Goal: Task Accomplishment & Management: Manage account settings

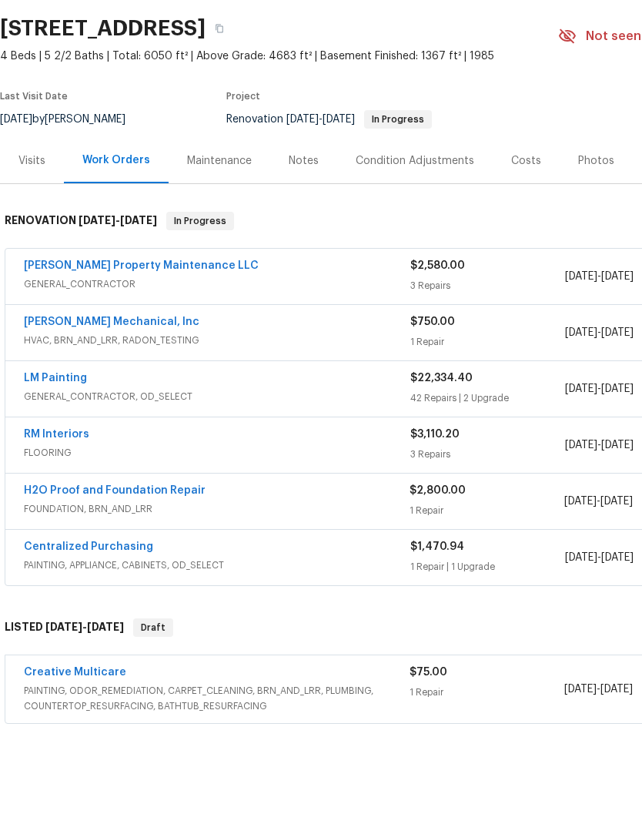
scroll to position [62, 0]
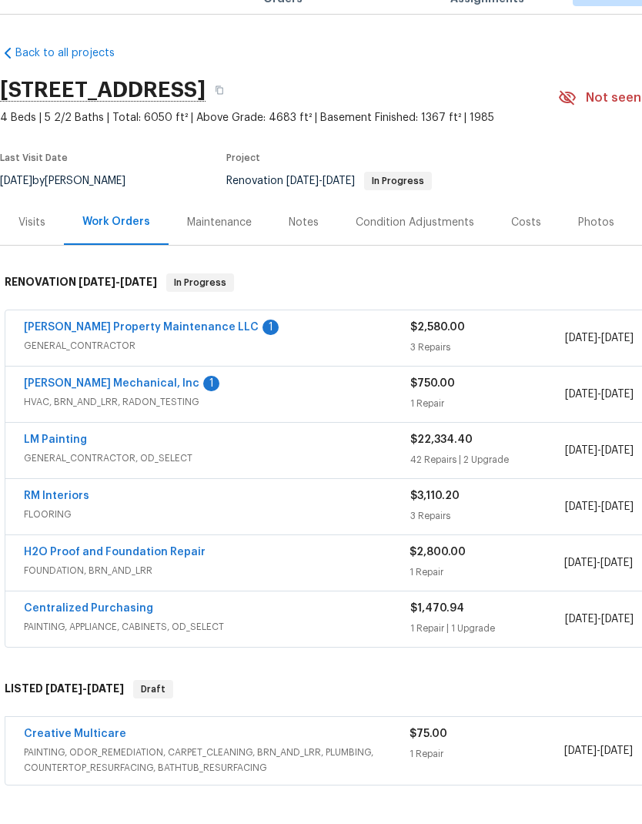
click at [100, 412] on link "JH Martin Mechanical, Inc" at bounding box center [112, 417] width 176 height 11
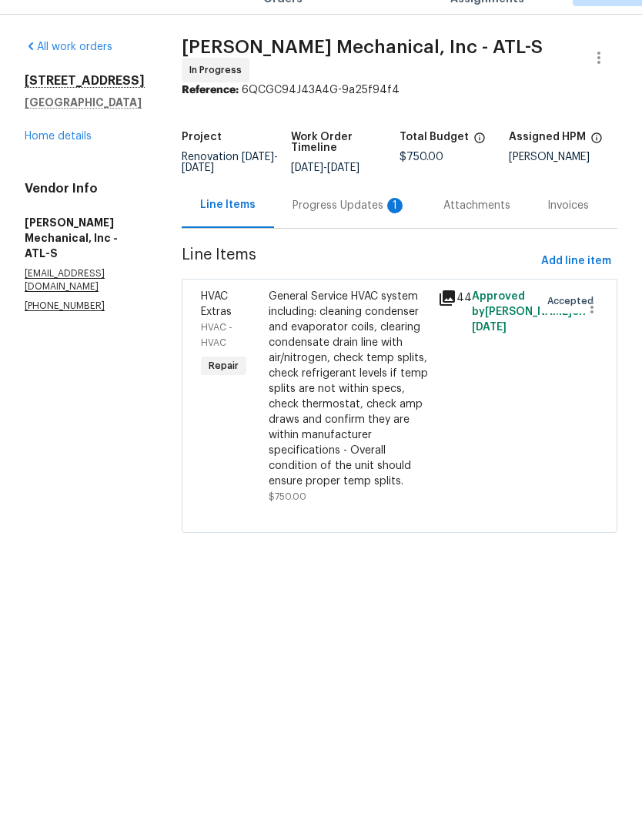
click at [340, 232] on div "Progress Updates 1" at bounding box center [350, 239] width 114 height 15
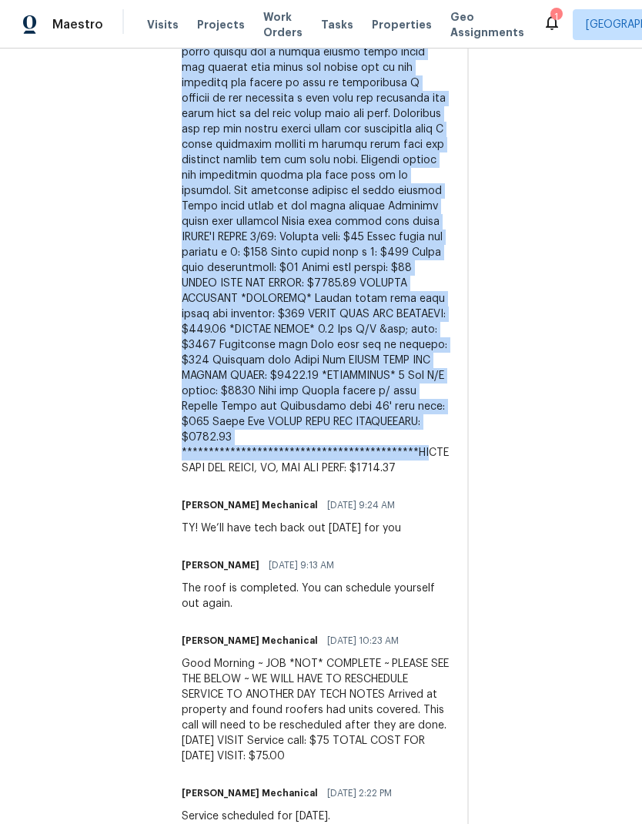
scroll to position [1255, 0]
copy div "Three systems on property the upstairs system is a 2 1/2 ton carrier air condit…"
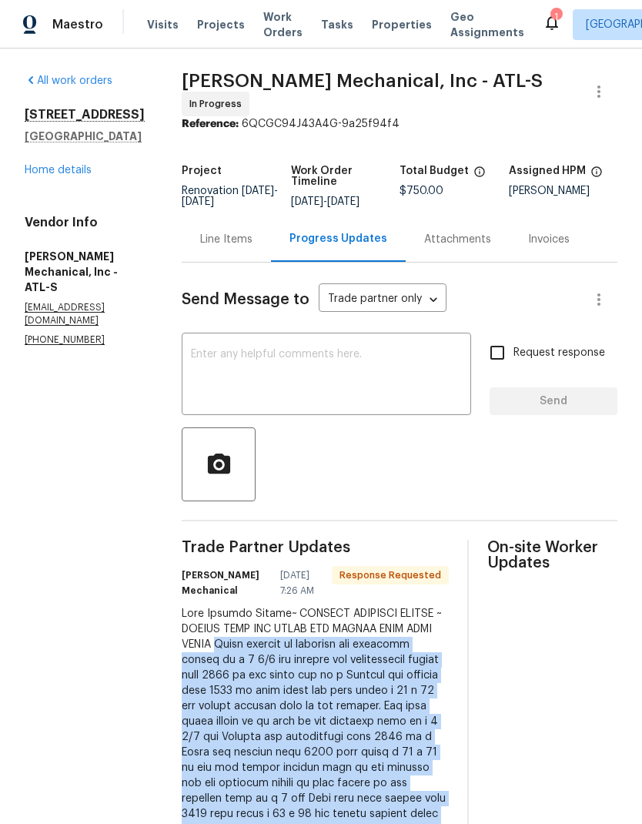
scroll to position [0, 0]
click at [243, 232] on div "Line Items" at bounding box center [226, 239] width 52 height 15
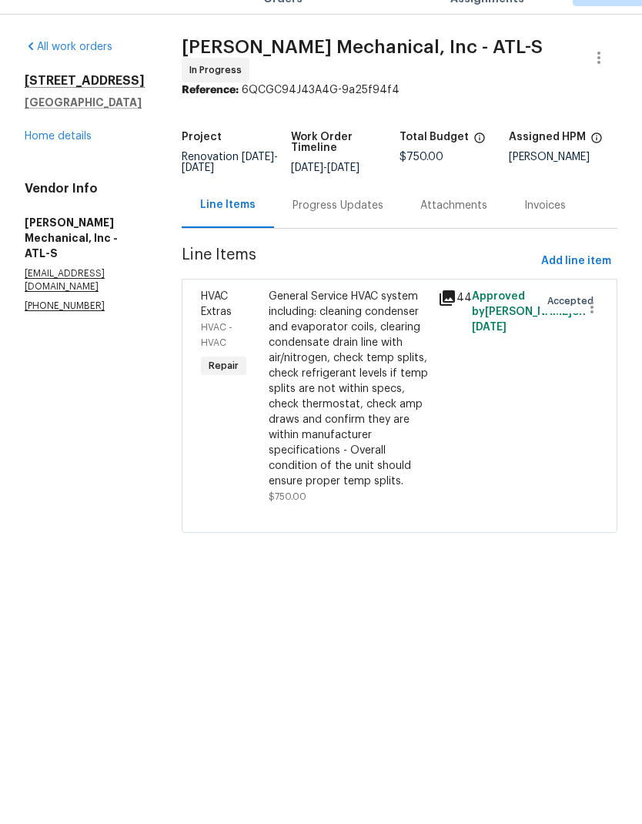
click at [363, 395] on div "General Service HVAC system including: cleaning condenser and evaporator coils,…" at bounding box center [349, 423] width 160 height 200
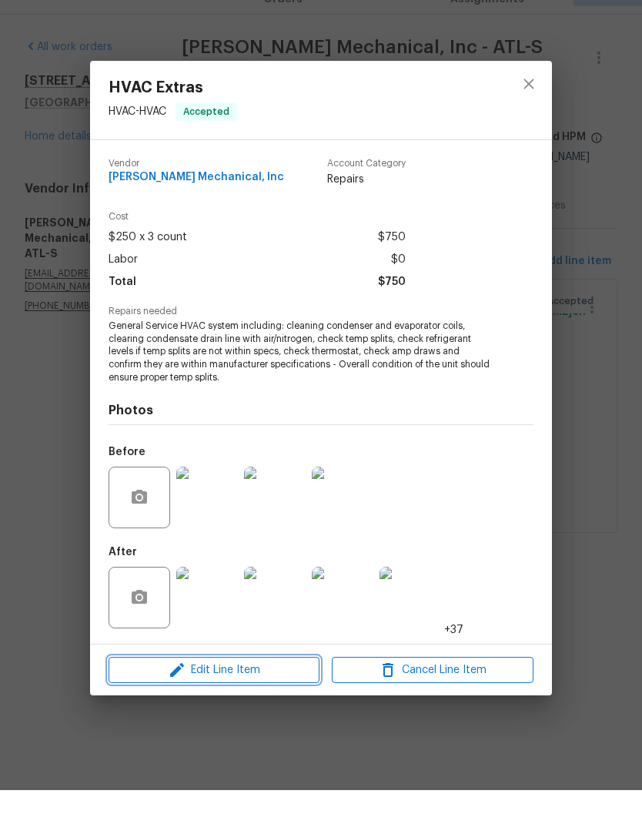
click at [235, 695] on span "Edit Line Item" at bounding box center [214, 704] width 202 height 19
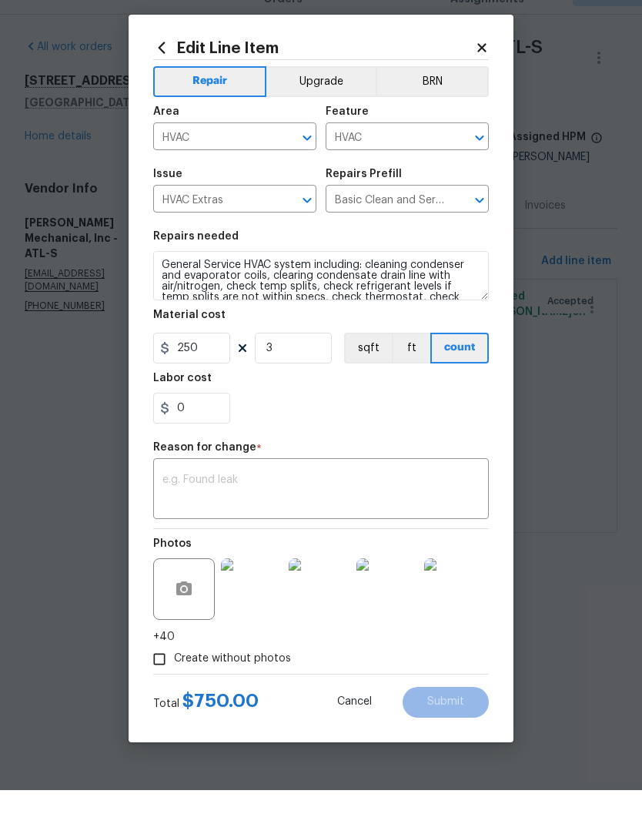
click at [276, 508] on textarea at bounding box center [320, 524] width 317 height 32
click at [265, 508] on textarea at bounding box center [320, 524] width 317 height 32
paste textarea "Three systems on property the upstairs system is a 2 1/2 ton carrier air condit…"
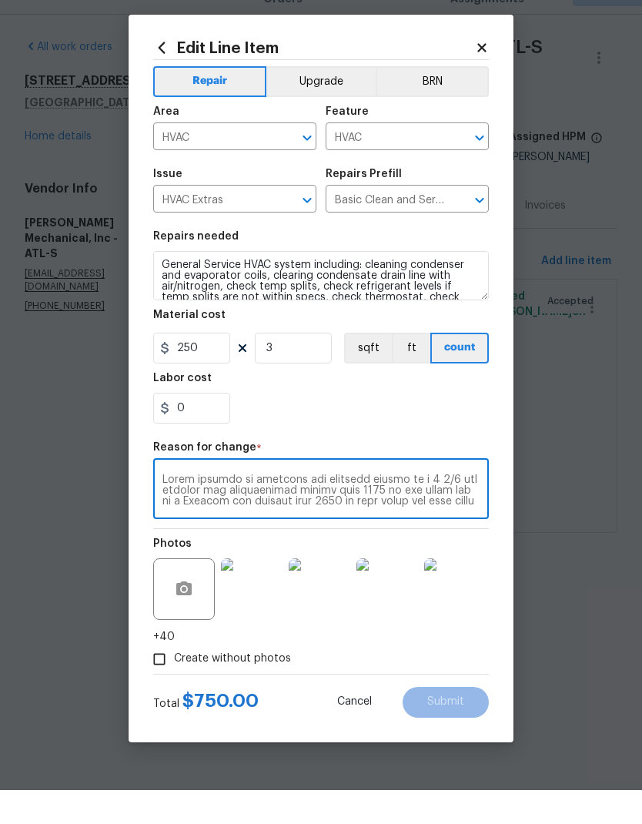
scroll to position [593, 0]
type textarea "Three systems on property the upstairs system is a 2 1/2 ton carrier air condit…"
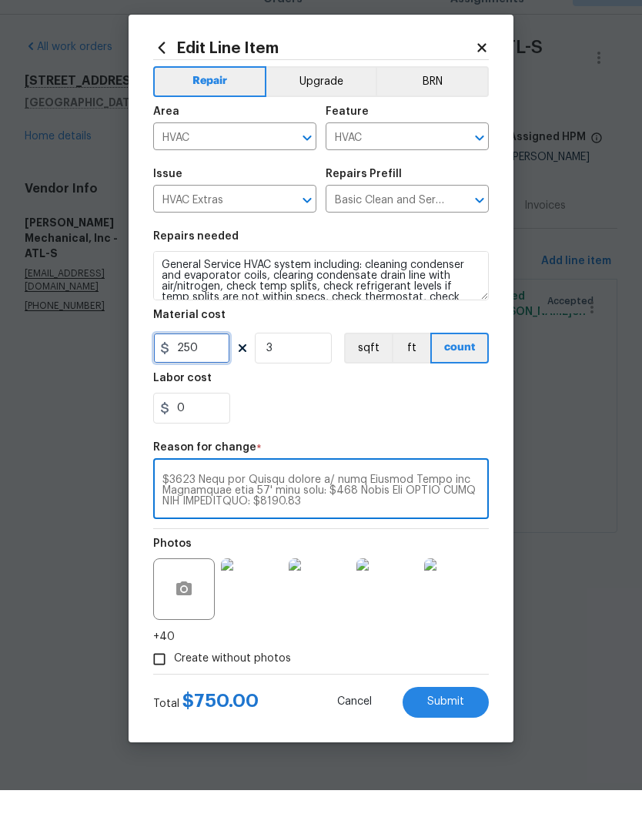
click at [210, 367] on input "250" at bounding box center [191, 382] width 77 height 31
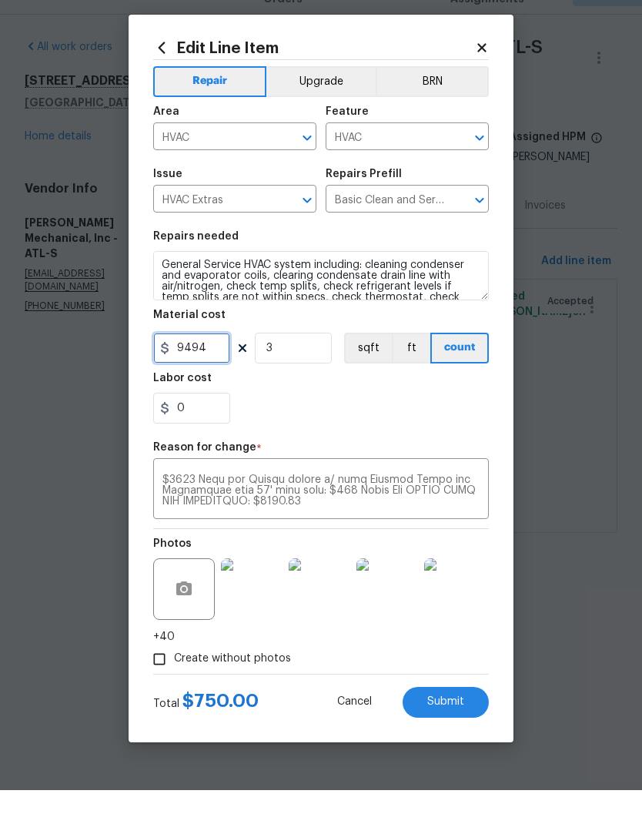
type input "9494"
click at [293, 367] on input "3" at bounding box center [293, 382] width 77 height 31
type input "1"
click at [465, 427] on div "0" at bounding box center [321, 442] width 336 height 31
click at [453, 730] on span "Submit" at bounding box center [445, 736] width 37 height 12
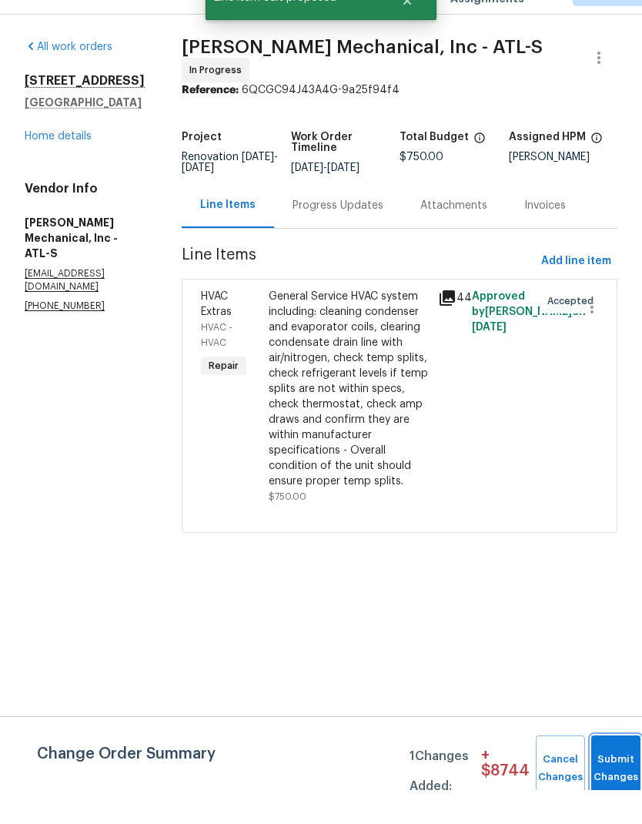
click at [607, 769] on button "Submit Changes" at bounding box center [615, 802] width 49 height 66
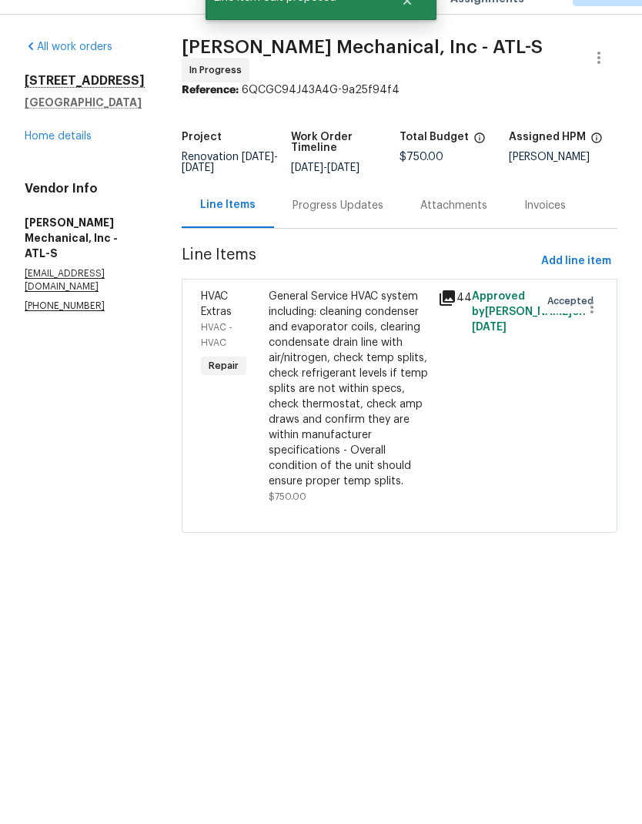
scroll to position [34, 0]
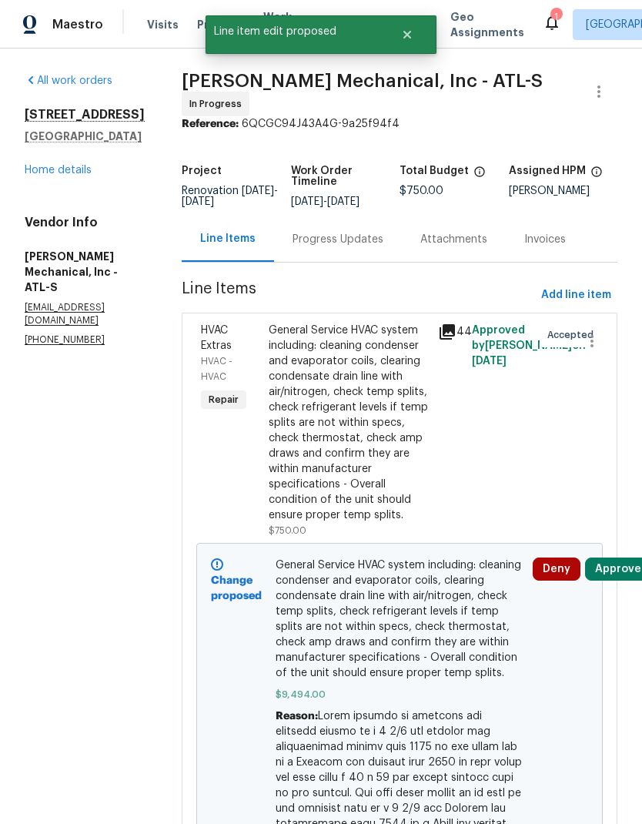
click at [345, 232] on div "Progress Updates" at bounding box center [338, 239] width 91 height 15
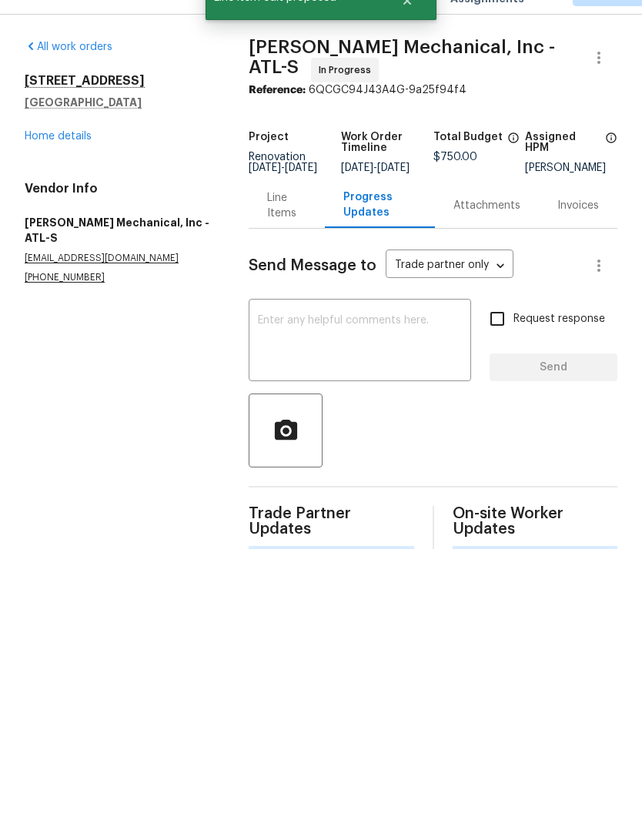
scroll to position [34, 0]
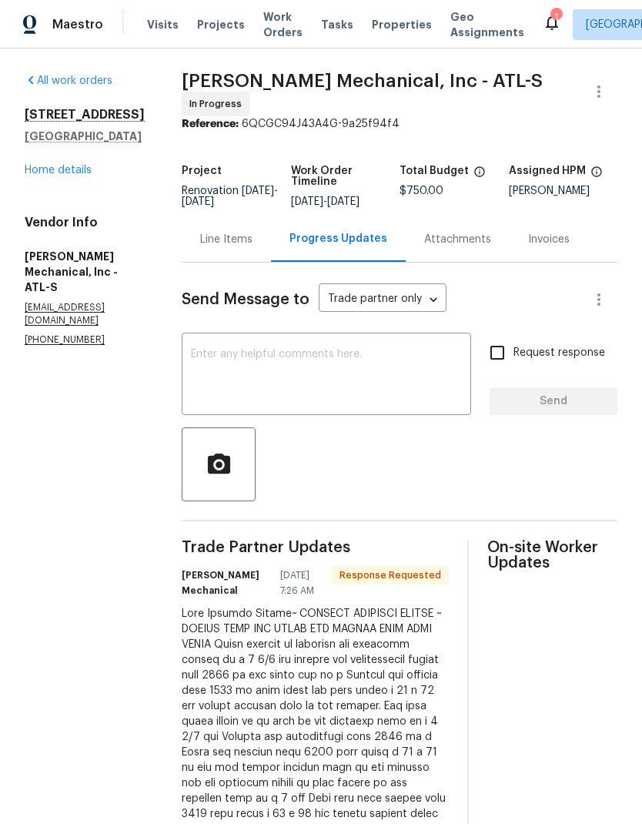
click at [498, 336] on input "Request response" at bounding box center [497, 352] width 32 height 32
checkbox input "true"
click at [370, 349] on textarea at bounding box center [326, 376] width 271 height 54
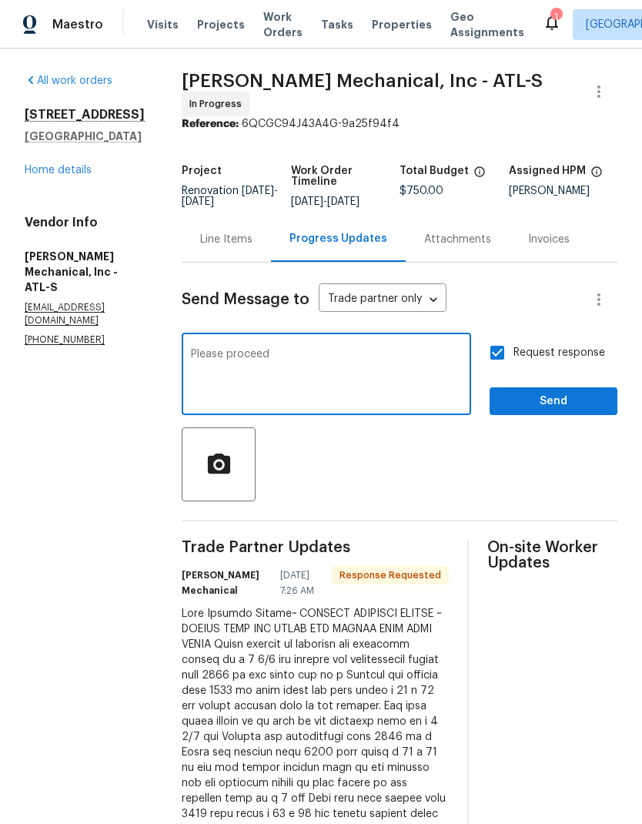
type textarea "Please proceed"
click at [550, 392] on span "Send" at bounding box center [553, 401] width 103 height 19
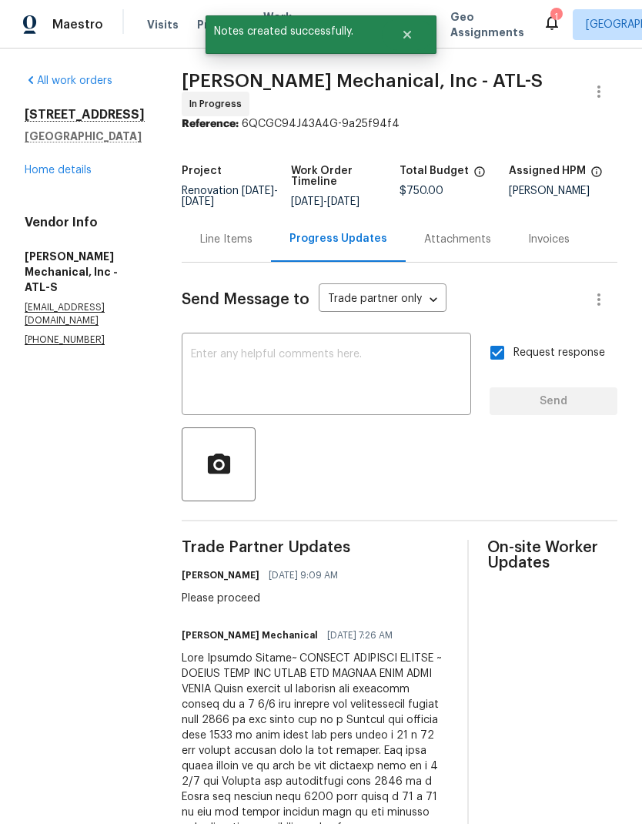
click at [75, 165] on link "Home details" at bounding box center [58, 170] width 67 height 11
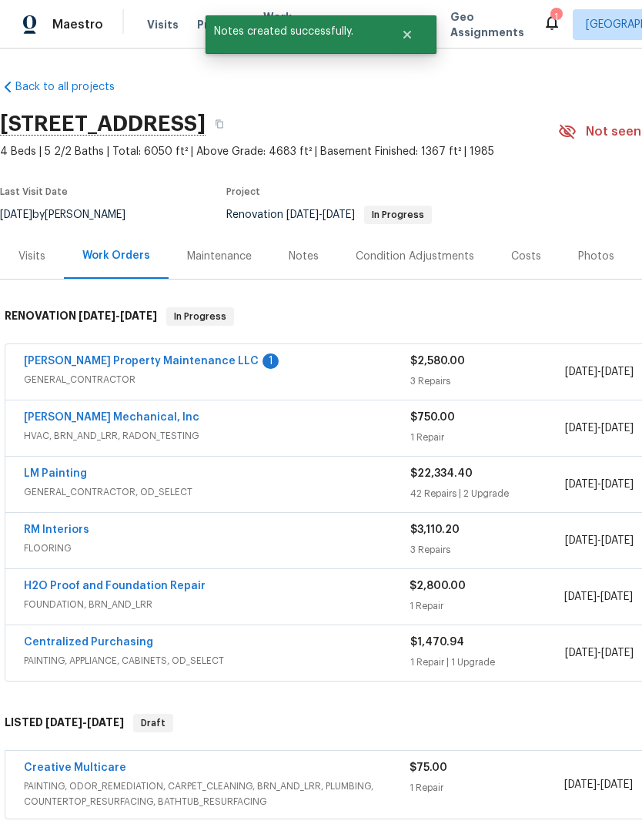
click at [108, 356] on link "[PERSON_NAME] Property Maintenance LLC" at bounding box center [141, 361] width 235 height 11
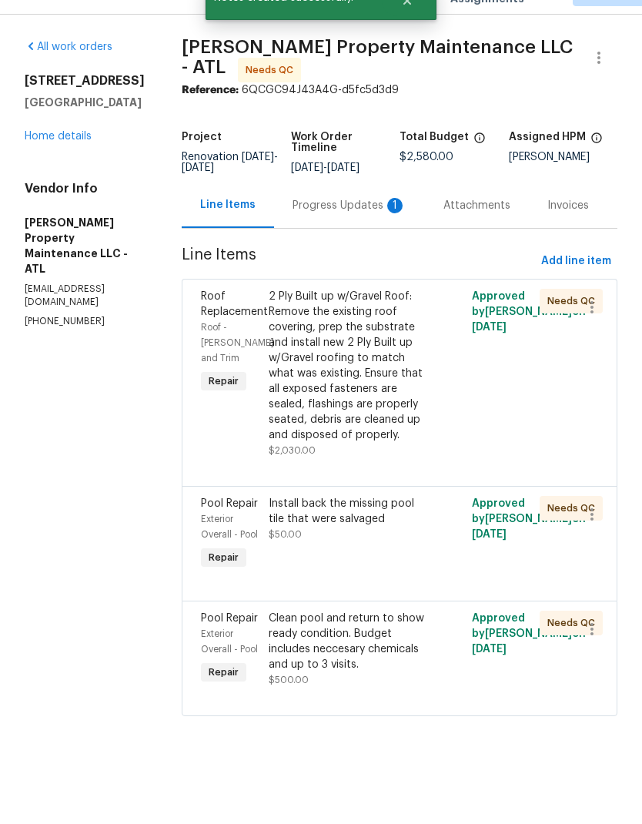
scroll to position [11, 0]
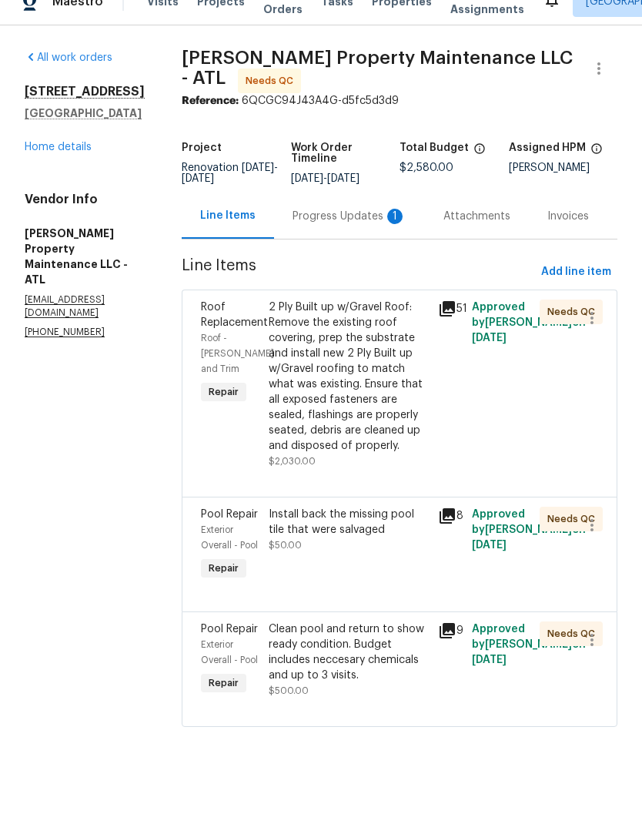
click at [341, 232] on div "Progress Updates 1" at bounding box center [350, 239] width 114 height 15
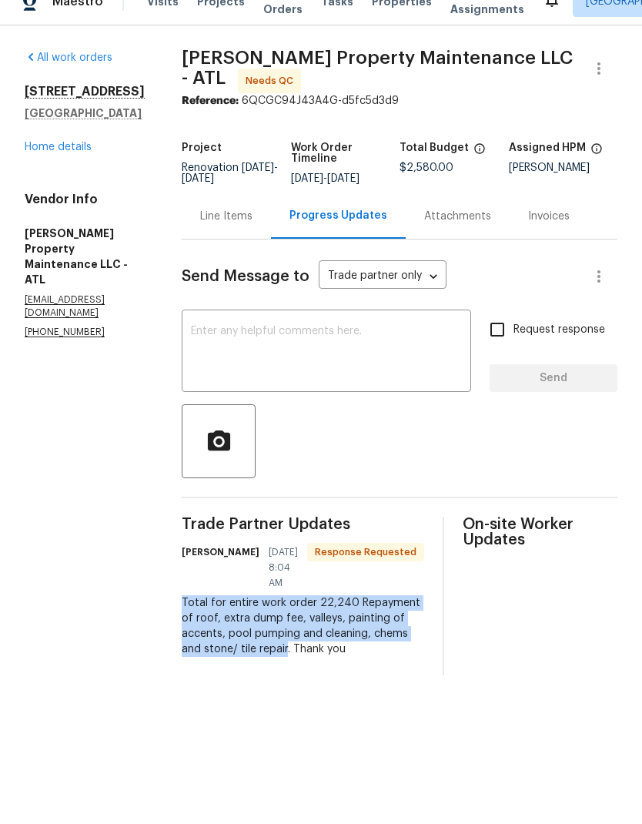
copy div "Total for entire work order 22,240 Repayment of roof, extra dump fee, valleys, …"
click at [227, 232] on div "Line Items" at bounding box center [226, 239] width 52 height 15
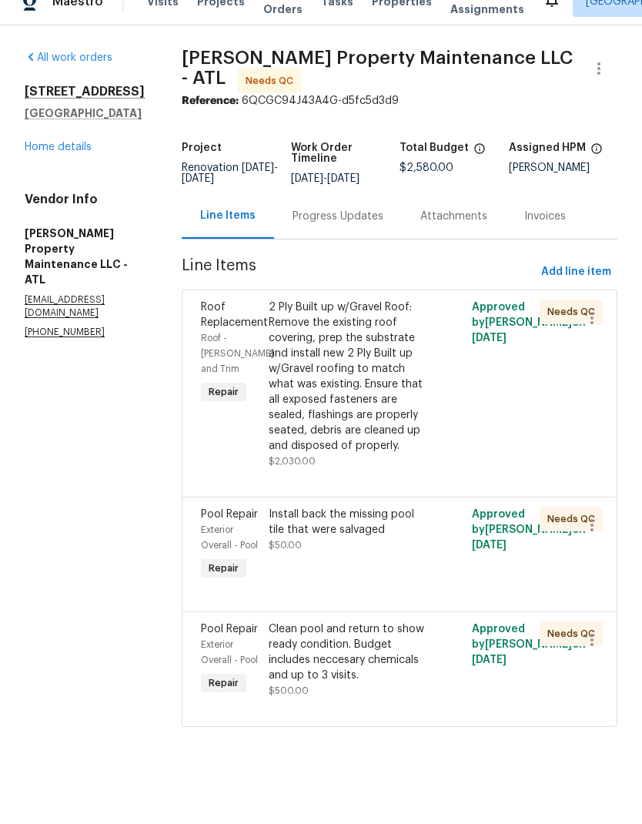
scroll to position [11, 0]
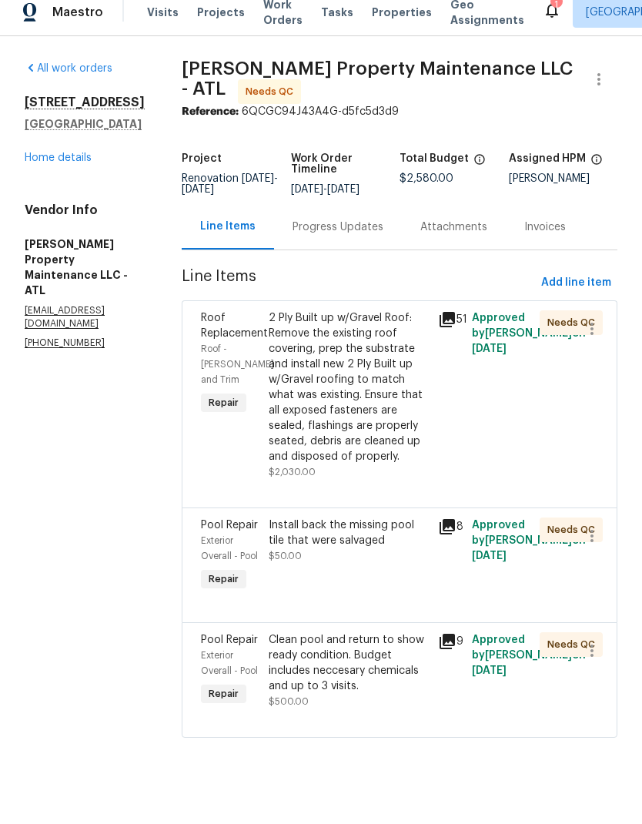
click at [360, 385] on div "2 Ply Built up w/Gravel Roof: Remove the existing roof covering, prep the subst…" at bounding box center [349, 400] width 160 height 154
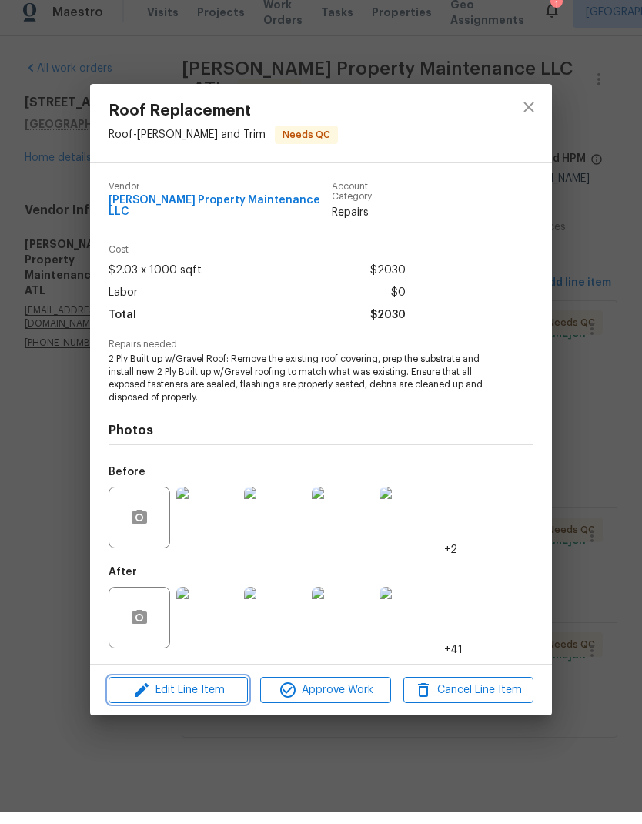
click at [192, 693] on span "Edit Line Item" at bounding box center [178, 702] width 130 height 19
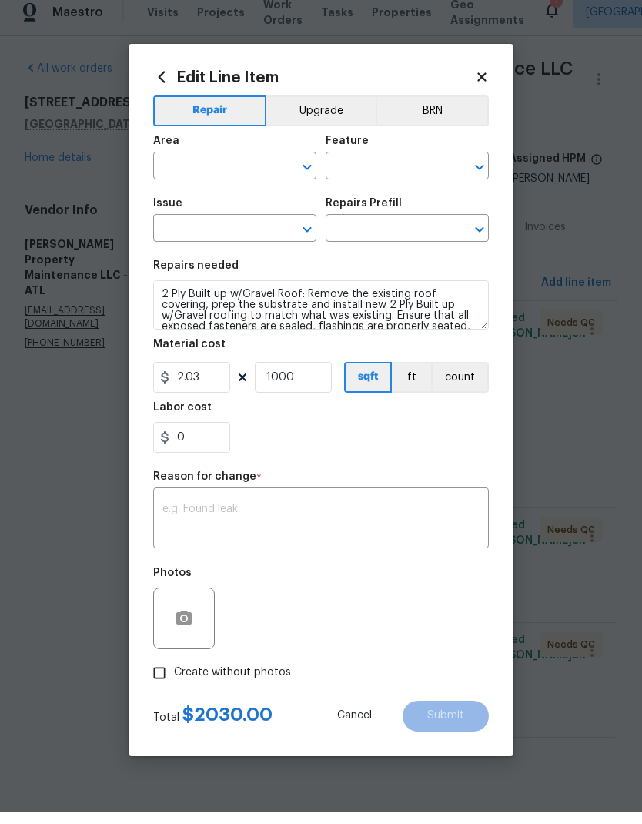
type input "Roof"
type input "Eaves and Trim"
type input "Roof Replacement"
type input "Replace Roofing (2 ply built up) $2.03"
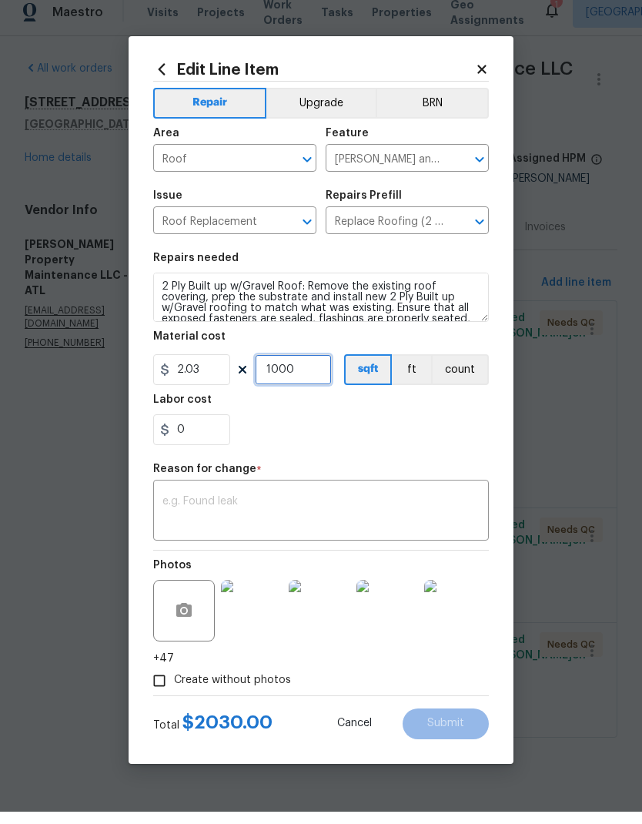
click at [317, 369] on input "1000" at bounding box center [293, 382] width 77 height 31
type input "10000"
click at [290, 508] on textarea at bounding box center [320, 524] width 317 height 32
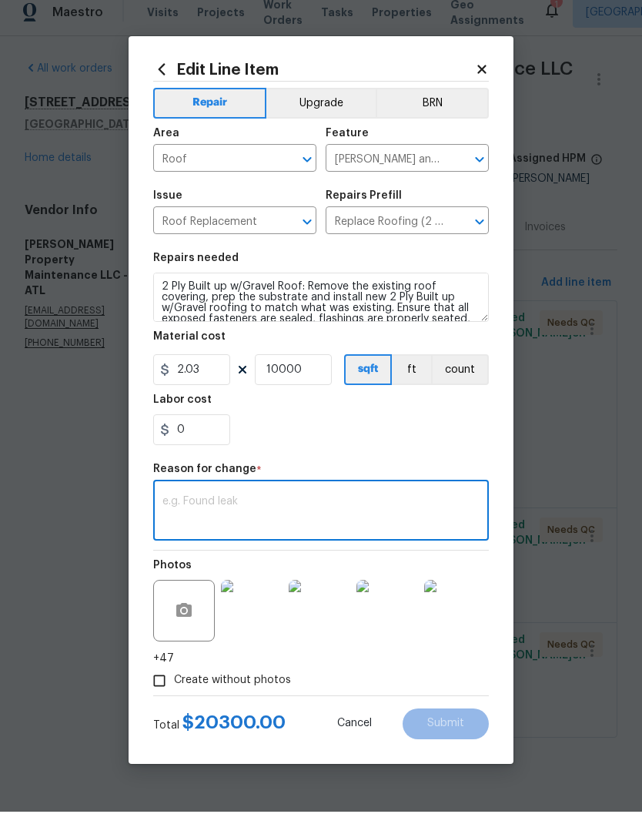
click at [276, 508] on textarea at bounding box center [320, 524] width 317 height 32
paste textarea "Total for entire work order 22,240 Repayment of roof, extra dump fee, valleys, …"
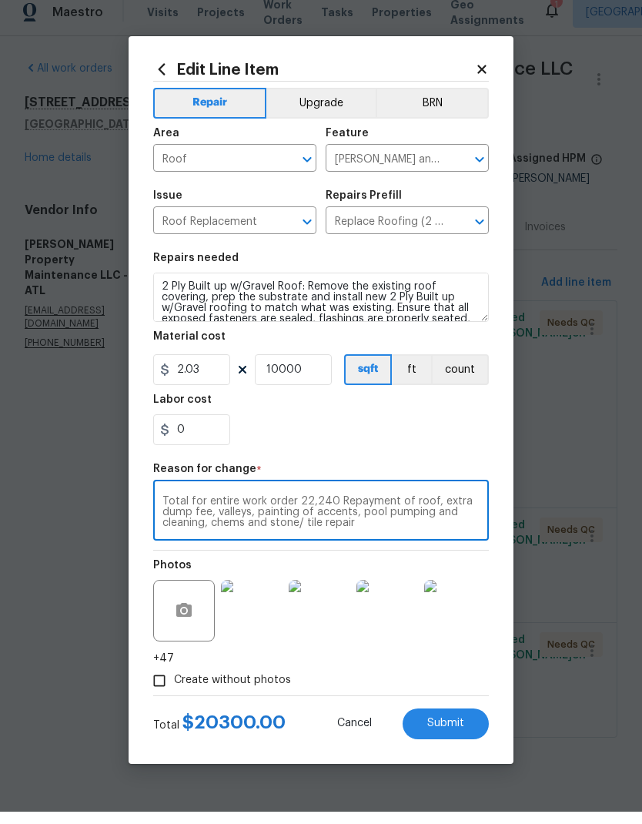
scroll to position [4, 0]
type textarea "Total for entire work order 22,240 Repayment of roof, extra dump fee, valleys, …"
click at [449, 730] on span "Submit" at bounding box center [445, 736] width 37 height 12
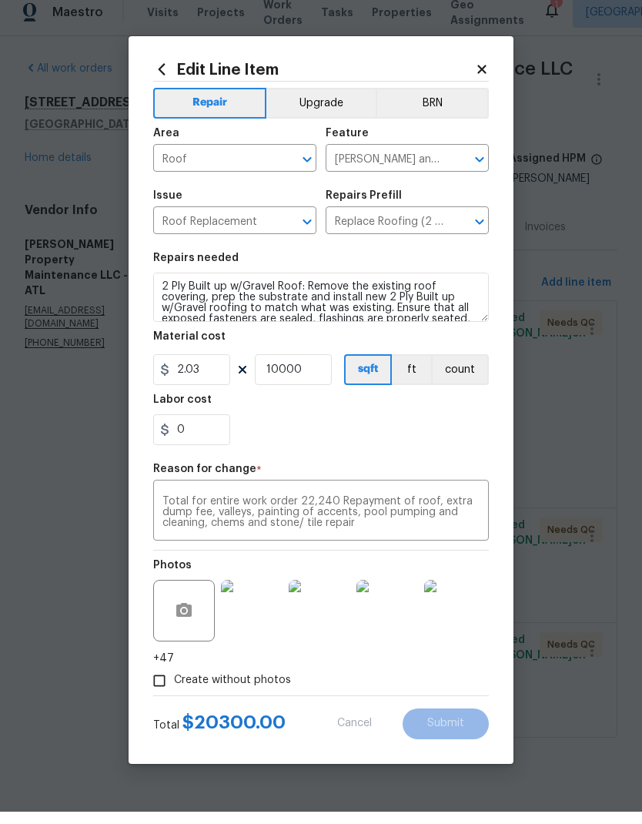
type input "1000"
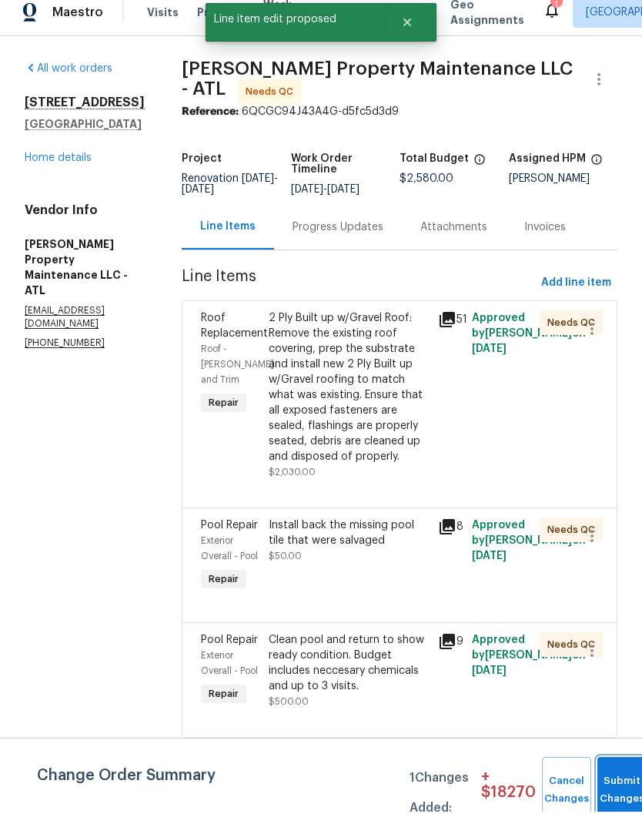
click at [614, 788] on span "Submit Changes" at bounding box center [622, 802] width 34 height 35
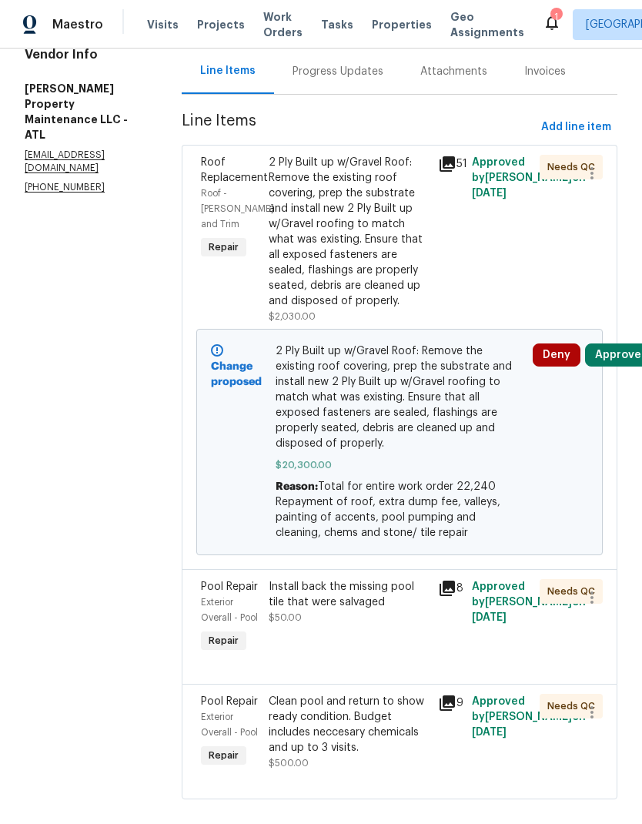
scroll to position [167, 0]
click at [370, 612] on div "Install back the missing pool tile that were salvaged $50.00" at bounding box center [349, 603] width 160 height 46
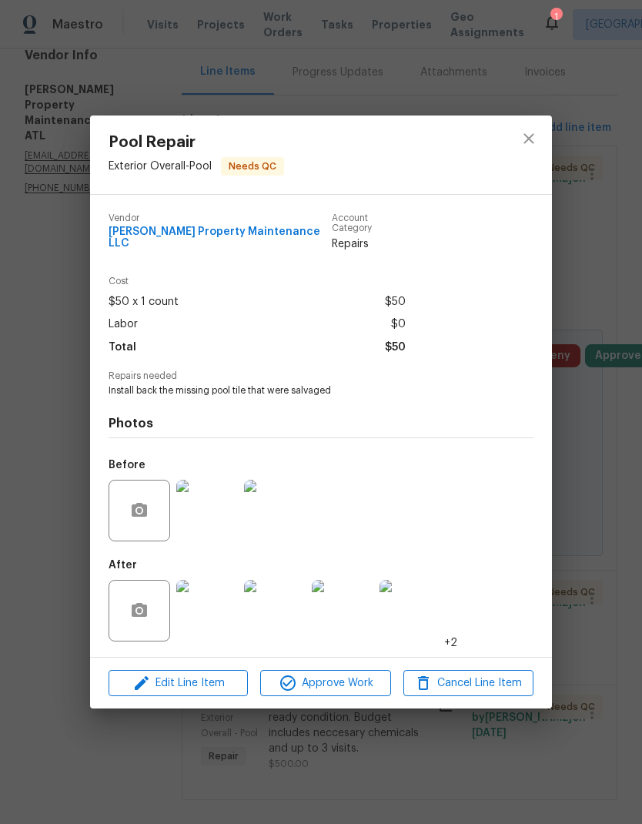
click at [200, 681] on span "Edit Line Item" at bounding box center [178, 683] width 130 height 19
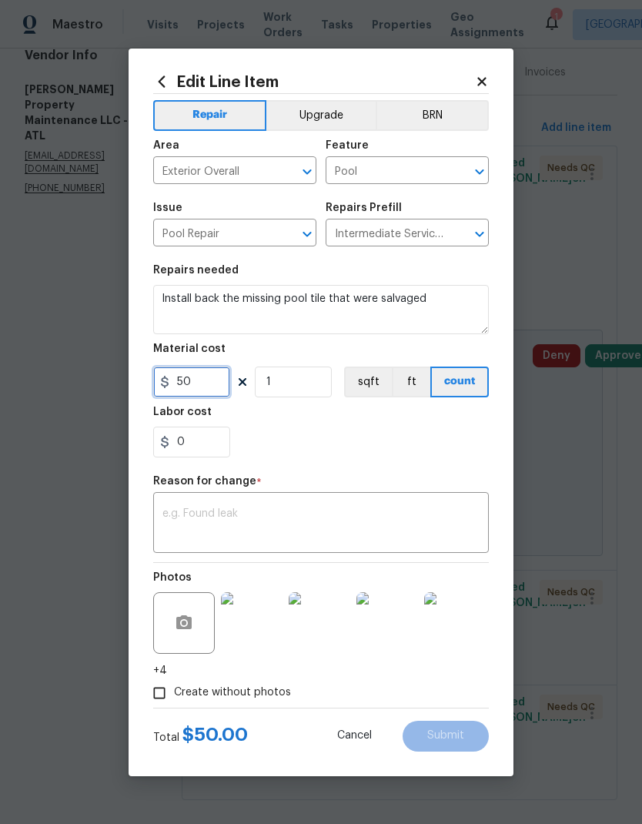
click at [212, 387] on input "50" at bounding box center [191, 382] width 77 height 31
type input "240"
click at [360, 518] on textarea at bounding box center [320, 524] width 317 height 32
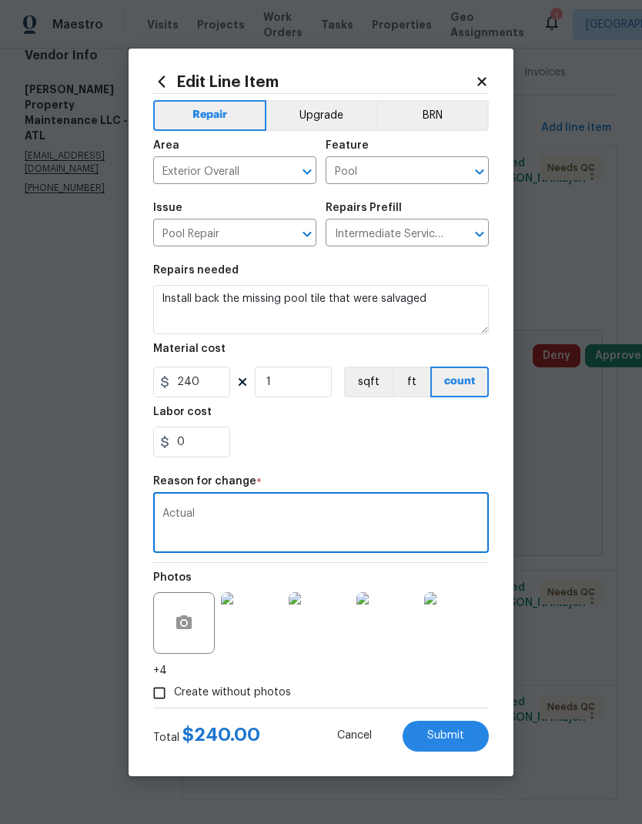
type textarea "Actual"
click at [453, 732] on span "Submit" at bounding box center [445, 736] width 37 height 12
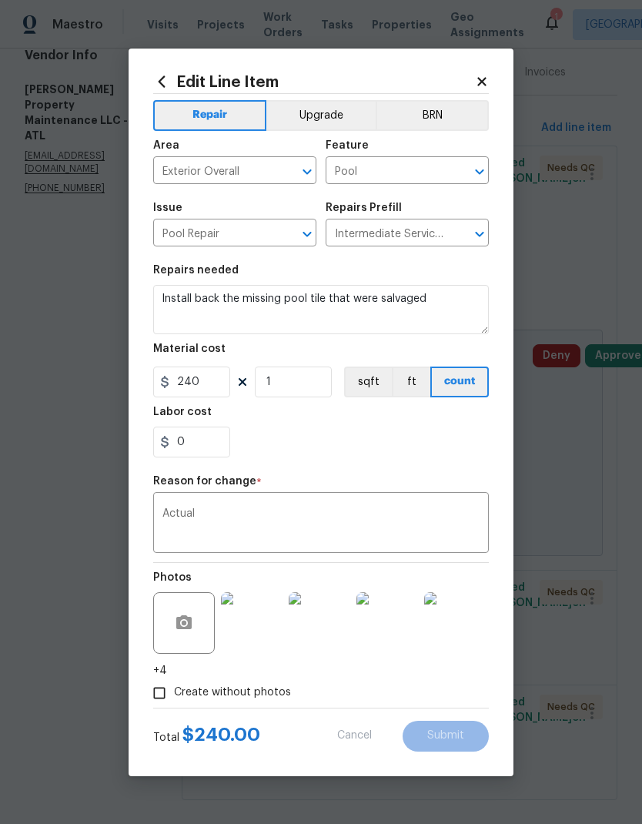
type input "50"
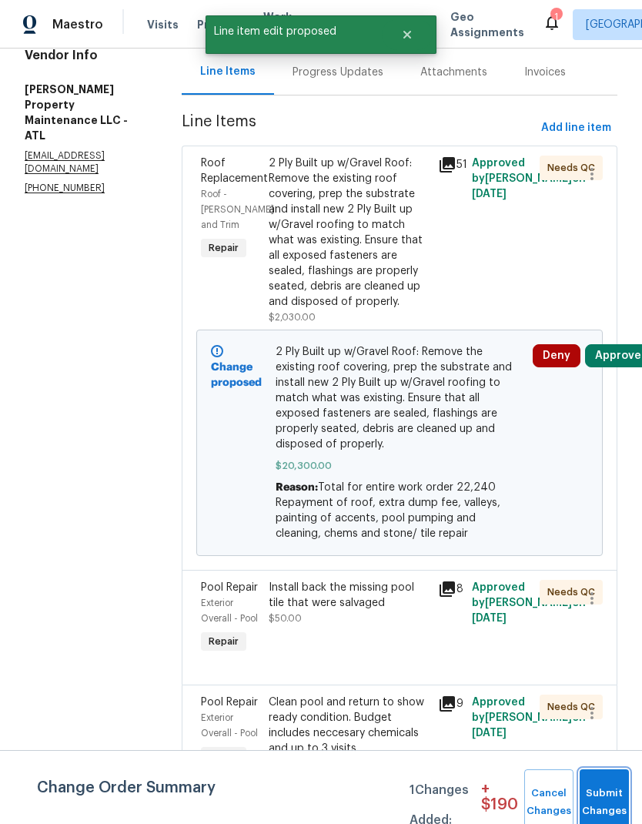
click at [605, 796] on button "Submit Changes" at bounding box center [604, 802] width 49 height 66
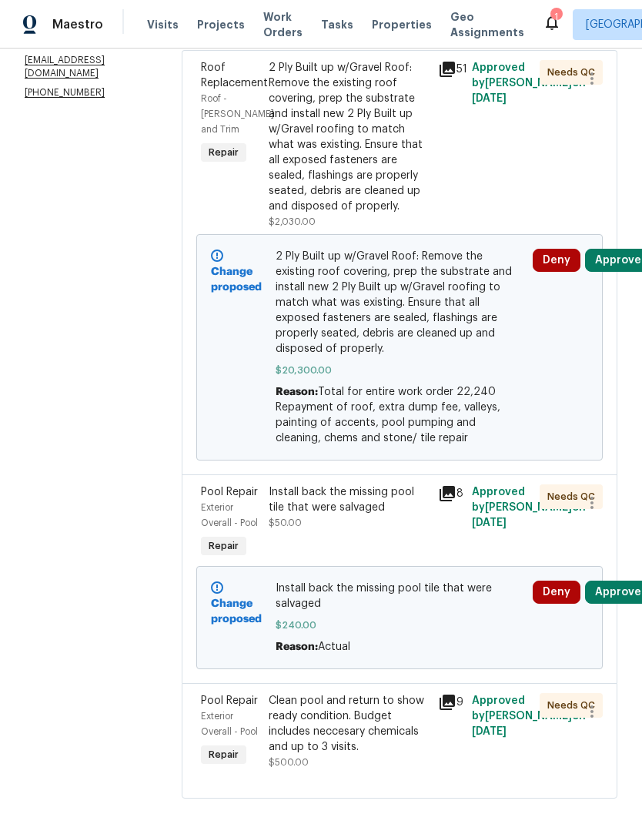
scroll to position [262, 0]
click at [379, 737] on div "Clean pool and return to show ready condition. Budget includes neccesary chemic…" at bounding box center [349, 725] width 160 height 62
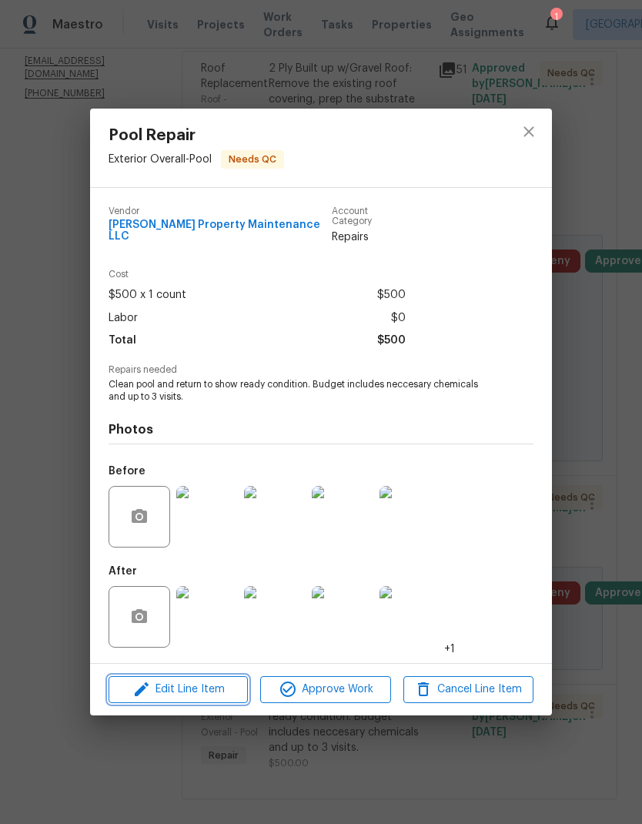
click at [206, 692] on span "Edit Line Item" at bounding box center [178, 689] width 130 height 19
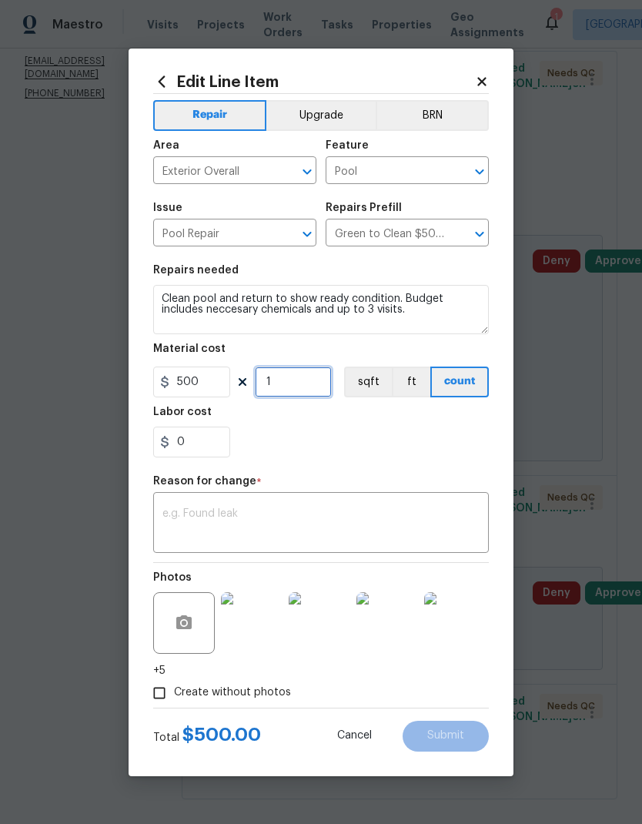
click at [305, 385] on input "1" at bounding box center [293, 382] width 77 height 31
type input "4"
click at [424, 525] on textarea at bounding box center [320, 524] width 317 height 32
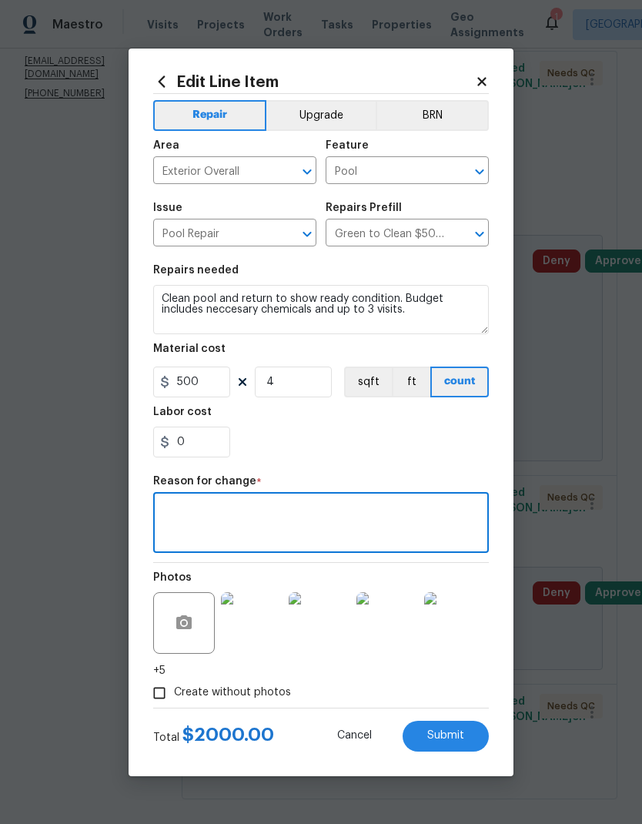
click at [452, 734] on span "Submit" at bounding box center [445, 736] width 37 height 12
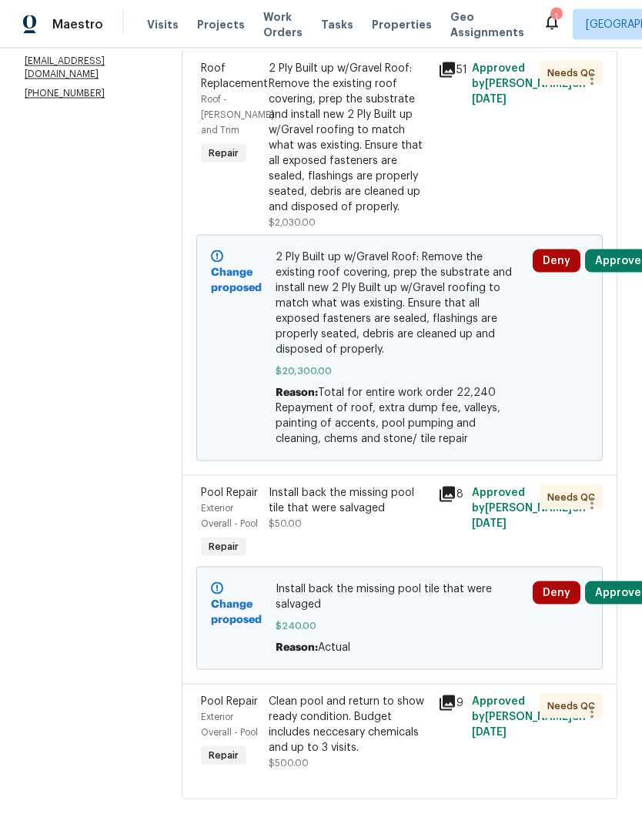
scroll to position [62, 0]
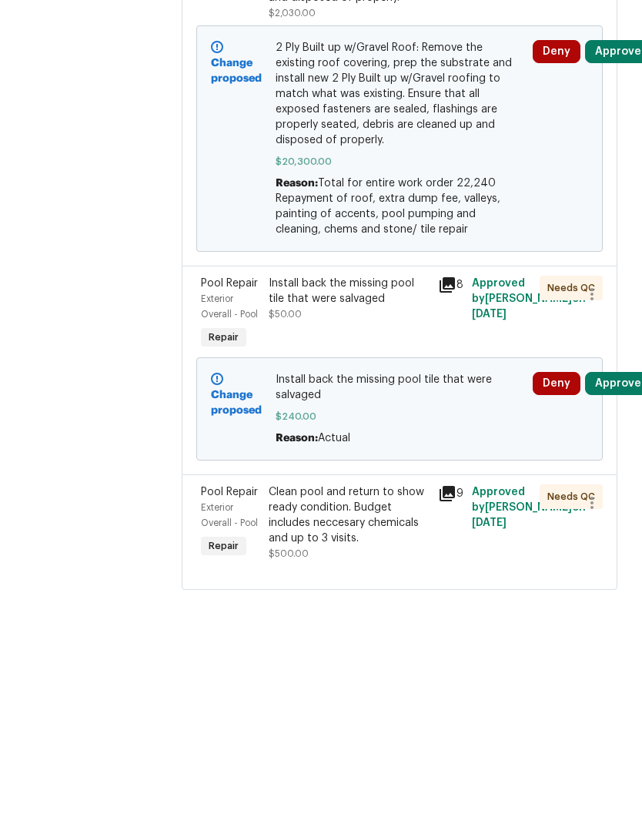
click at [352, 694] on div "Clean pool and return to show ready condition. Budget includes neccesary chemic…" at bounding box center [349, 725] width 160 height 62
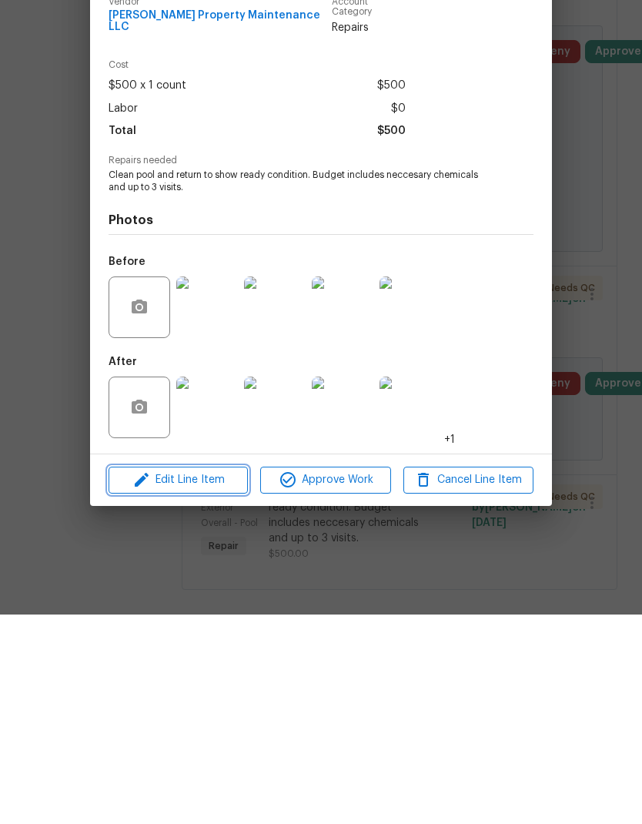
click at [206, 680] on span "Edit Line Item" at bounding box center [178, 689] width 130 height 19
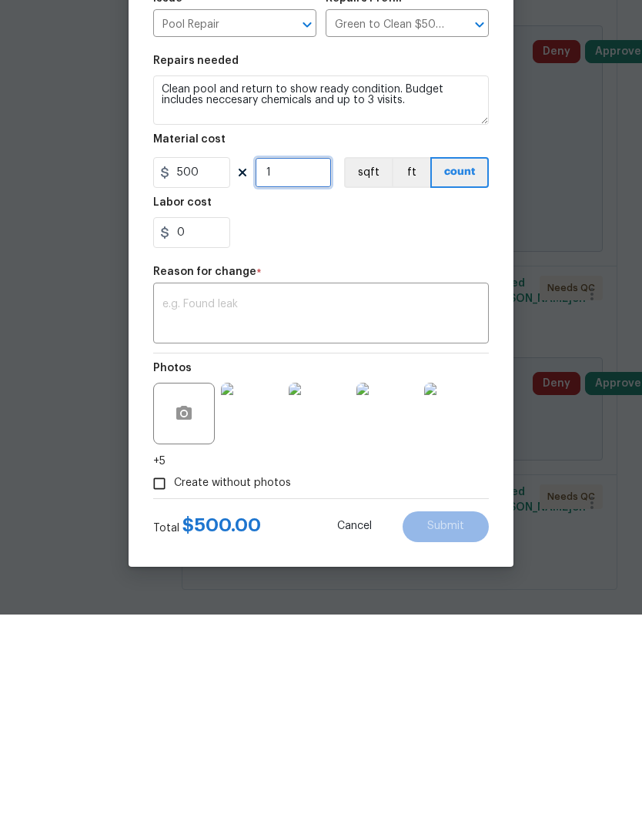
click at [297, 367] on input "1" at bounding box center [293, 382] width 77 height 31
type input "3"
click at [209, 427] on input "0" at bounding box center [191, 442] width 77 height 31
type input "300"
click at [296, 508] on textarea at bounding box center [320, 524] width 317 height 32
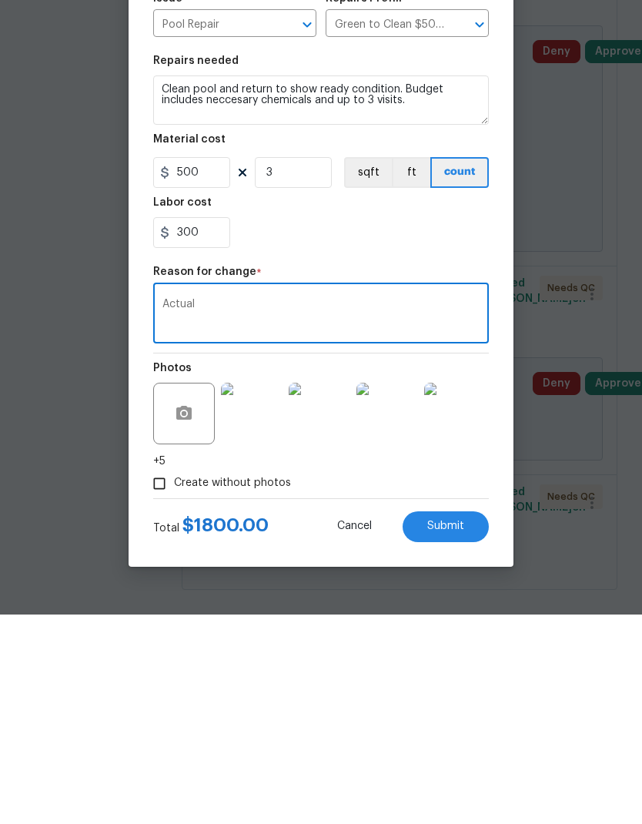
type textarea "Actual"
click at [462, 721] on button "Submit" at bounding box center [446, 736] width 86 height 31
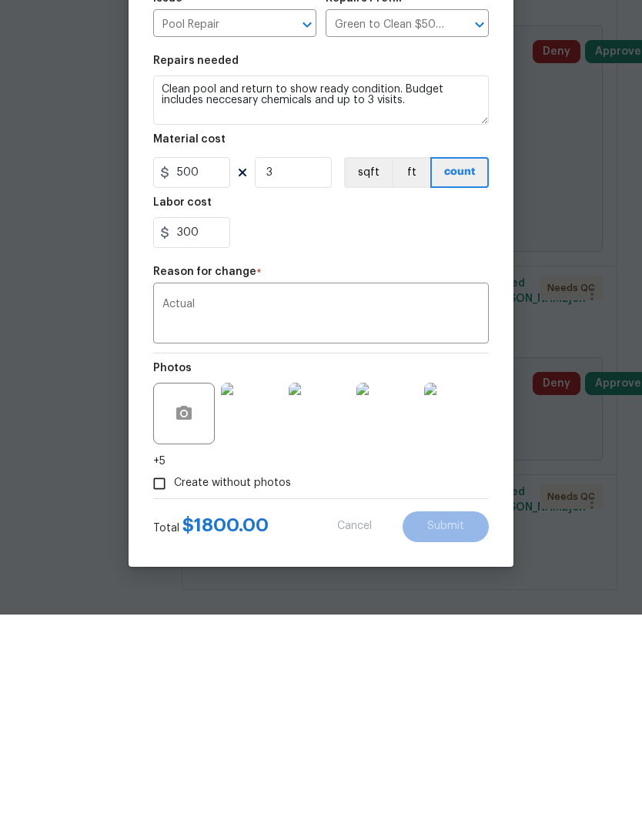
type input "1"
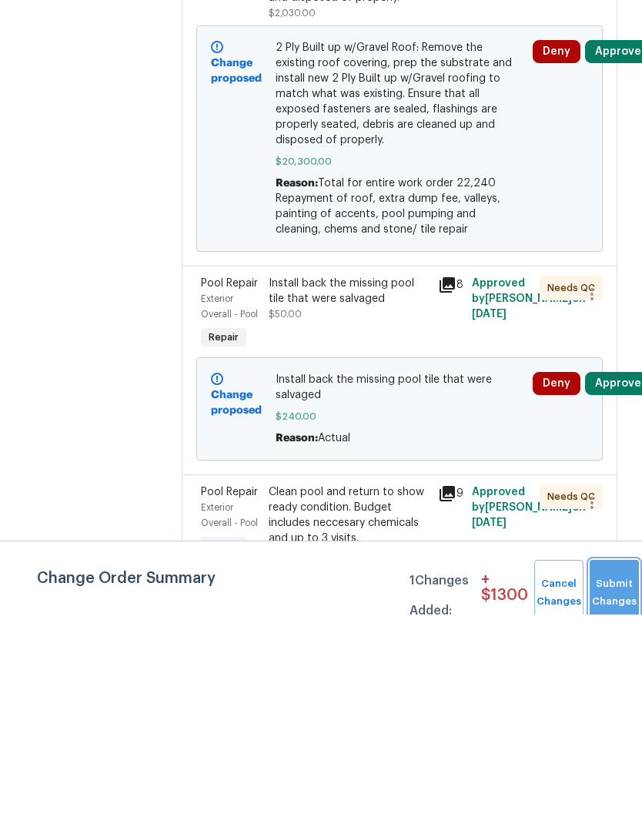
click at [613, 785] on span "Submit Changes" at bounding box center [614, 802] width 34 height 35
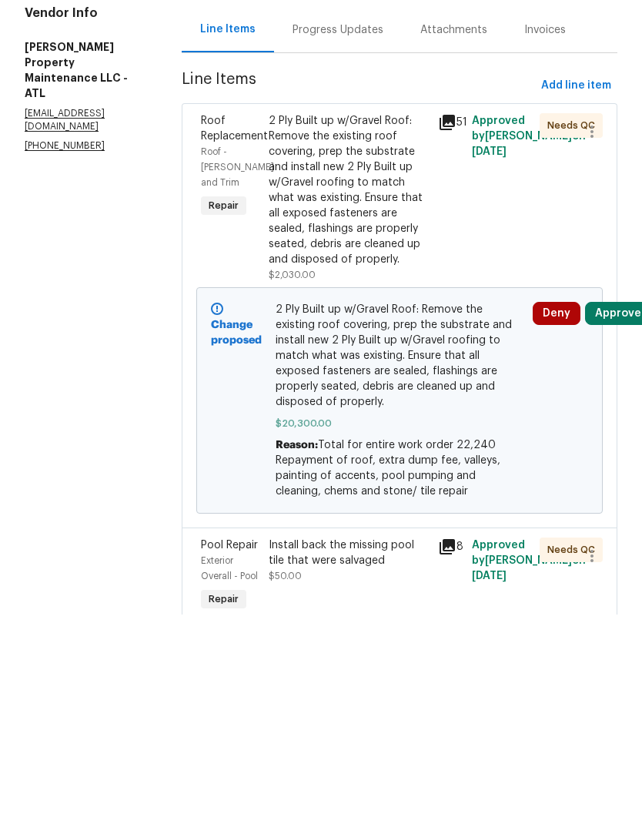
scroll to position [-1, 0]
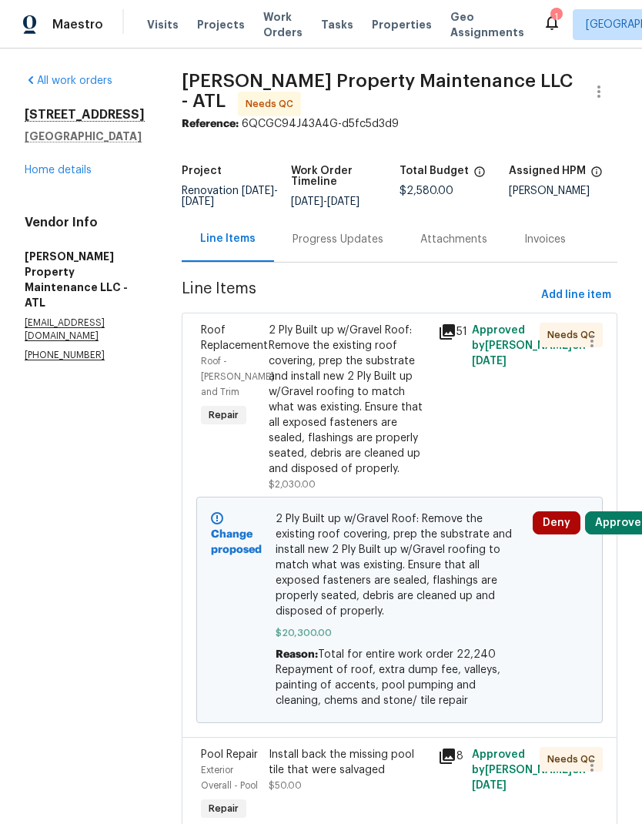
click at [76, 176] on link "Home details" at bounding box center [58, 170] width 67 height 11
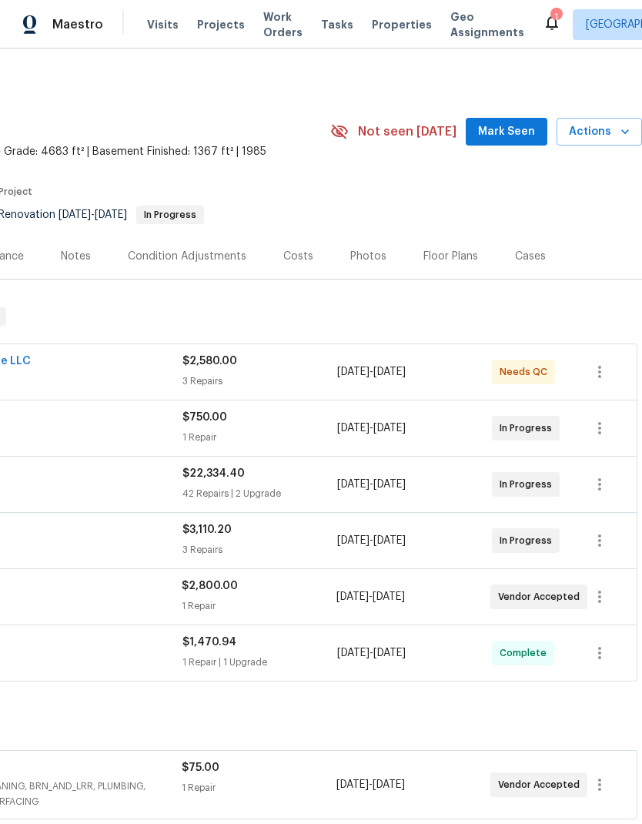
scroll to position [0, 228]
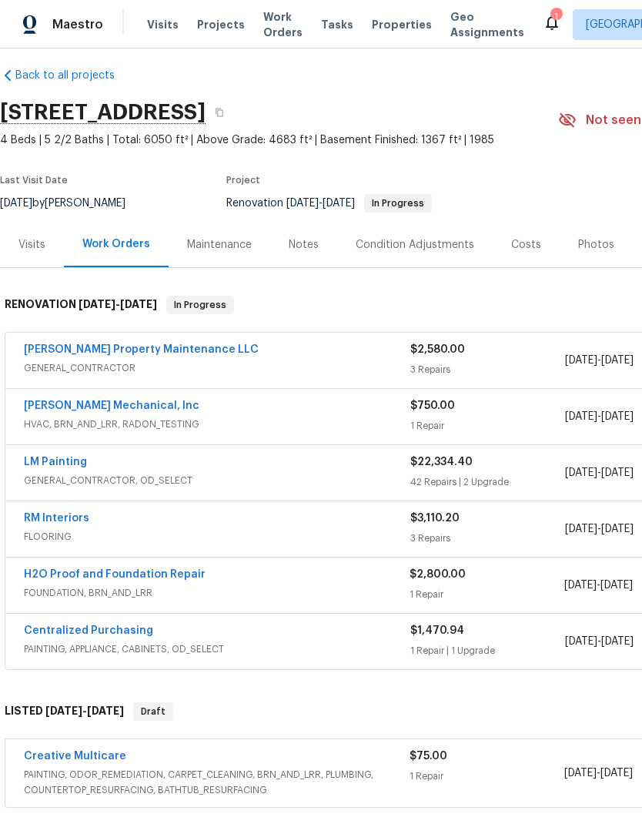
scroll to position [12, 0]
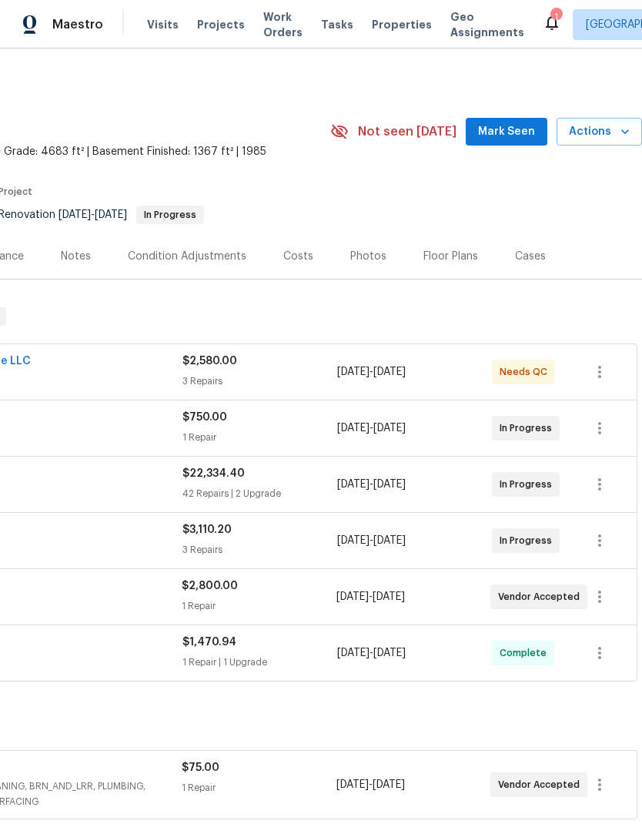
scroll to position [0, 228]
click at [498, 122] on span "Mark Seen" at bounding box center [506, 131] width 57 height 19
